Goal: Task Accomplishment & Management: Use online tool/utility

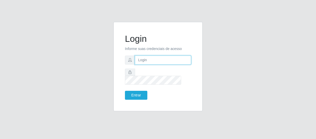
drag, startPoint x: 0, startPoint y: 0, endPoint x: 144, endPoint y: 63, distance: 157.1
click at [144, 63] on input "text" at bounding box center [163, 60] width 56 height 9
type input "[EMAIL_ADDRESS][DOMAIN_NAME]"
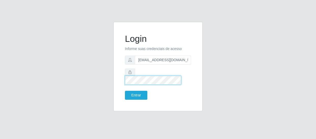
click at [125, 91] on button "Entrar" at bounding box center [136, 95] width 22 height 9
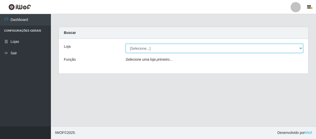
drag, startPoint x: 301, startPoint y: 48, endPoint x: 292, endPoint y: 50, distance: 9.1
click at [301, 48] on select "[Selecione...] SuperFácil Atacado - São Gonçalo do Amarante" at bounding box center [215, 48] width 178 height 9
select select "408"
click at [126, 44] on select "[Selecione...] SuperFácil Atacado - São Gonçalo do Amarante" at bounding box center [215, 48] width 178 height 9
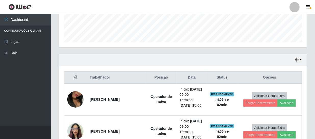
scroll to position [162, 0]
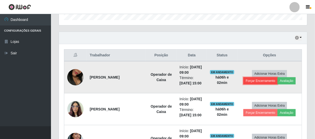
click at [264, 81] on button "Forçar Encerramento" at bounding box center [260, 80] width 34 height 7
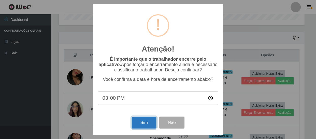
click at [149, 122] on button "Sim" at bounding box center [144, 122] width 25 height 12
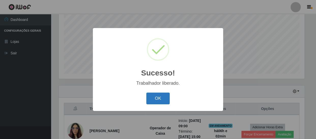
click at [165, 100] on button "OK" at bounding box center [159, 98] width 24 height 12
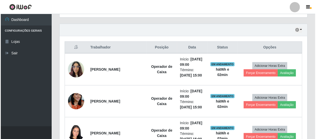
scroll to position [178, 0]
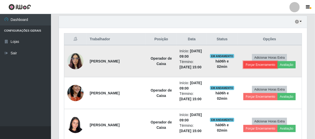
click at [265, 64] on button "Forçar Encerramento" at bounding box center [260, 64] width 34 height 7
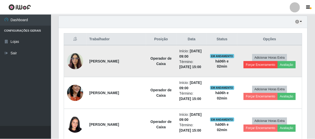
scroll to position [106, 246]
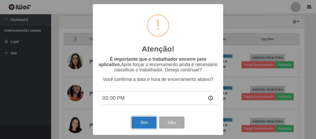
click at [145, 120] on button "Sim" at bounding box center [144, 122] width 25 height 12
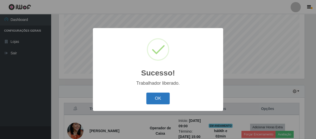
click at [160, 102] on button "OK" at bounding box center [159, 98] width 24 height 12
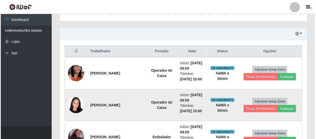
scroll to position [178, 0]
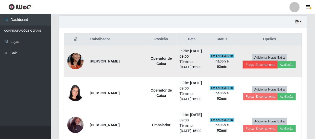
click at [261, 64] on button "Forçar Encerramento" at bounding box center [260, 64] width 34 height 7
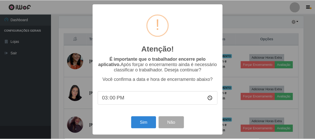
scroll to position [106, 246]
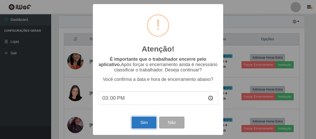
click at [135, 122] on button "Sim" at bounding box center [144, 122] width 25 height 12
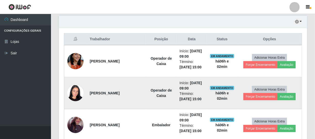
scroll to position [0, 0]
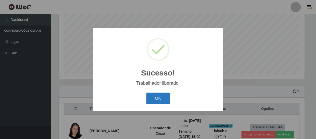
click at [161, 102] on button "OK" at bounding box center [159, 98] width 24 height 12
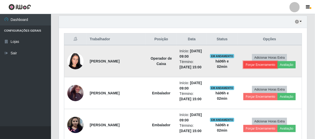
click at [260, 64] on button "Forçar Encerramento" at bounding box center [260, 64] width 34 height 7
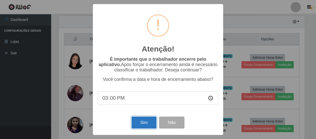
click at [142, 125] on button "Sim" at bounding box center [144, 122] width 25 height 12
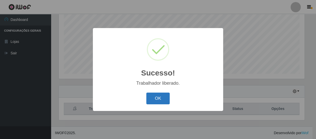
click at [168, 99] on button "OK" at bounding box center [159, 98] width 24 height 12
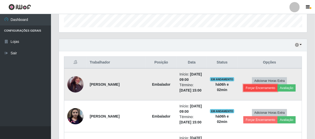
click at [252, 89] on button "Forçar Encerramento" at bounding box center [260, 87] width 34 height 7
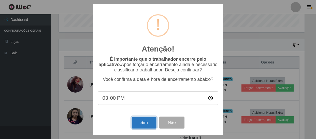
click at [143, 128] on button "Sim" at bounding box center [144, 122] width 25 height 12
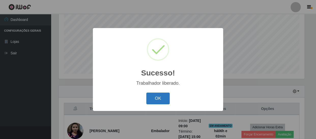
click at [154, 101] on button "OK" at bounding box center [159, 98] width 24 height 12
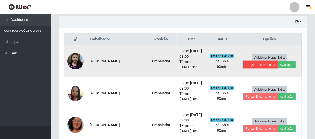
click at [247, 64] on button "Forçar Encerramento" at bounding box center [260, 64] width 34 height 7
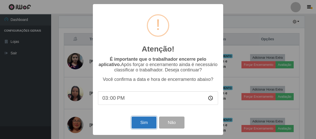
click at [138, 122] on button "Sim" at bounding box center [144, 122] width 25 height 12
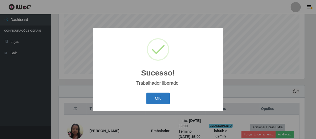
click at [161, 99] on button "OK" at bounding box center [159, 98] width 24 height 12
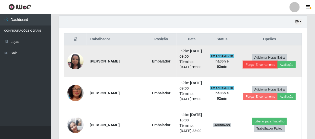
click at [256, 65] on button "Forçar Encerramento" at bounding box center [260, 64] width 34 height 7
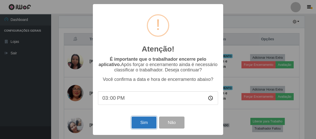
click at [144, 125] on button "Sim" at bounding box center [144, 122] width 25 height 12
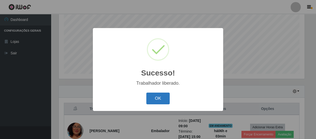
click at [164, 97] on button "OK" at bounding box center [159, 98] width 24 height 12
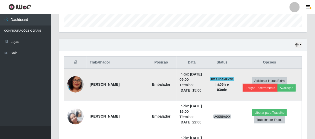
click at [250, 89] on button "Forçar Encerramento" at bounding box center [260, 87] width 34 height 7
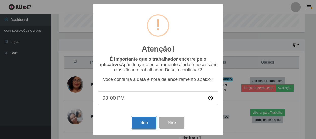
click at [141, 121] on button "Sim" at bounding box center [144, 122] width 25 height 12
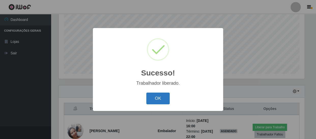
click at [161, 99] on button "OK" at bounding box center [159, 98] width 24 height 12
